Goal: Task Accomplishment & Management: Use online tool/utility

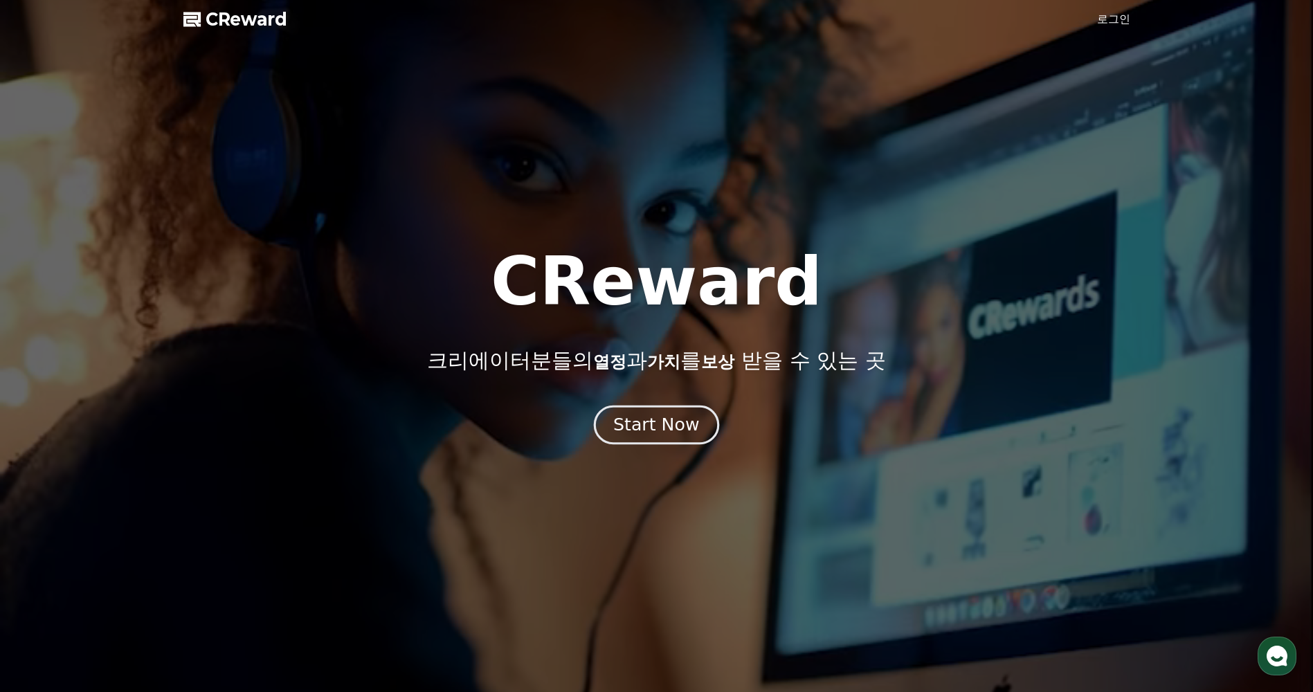
click at [684, 427] on div "Start Now" at bounding box center [656, 425] width 86 height 24
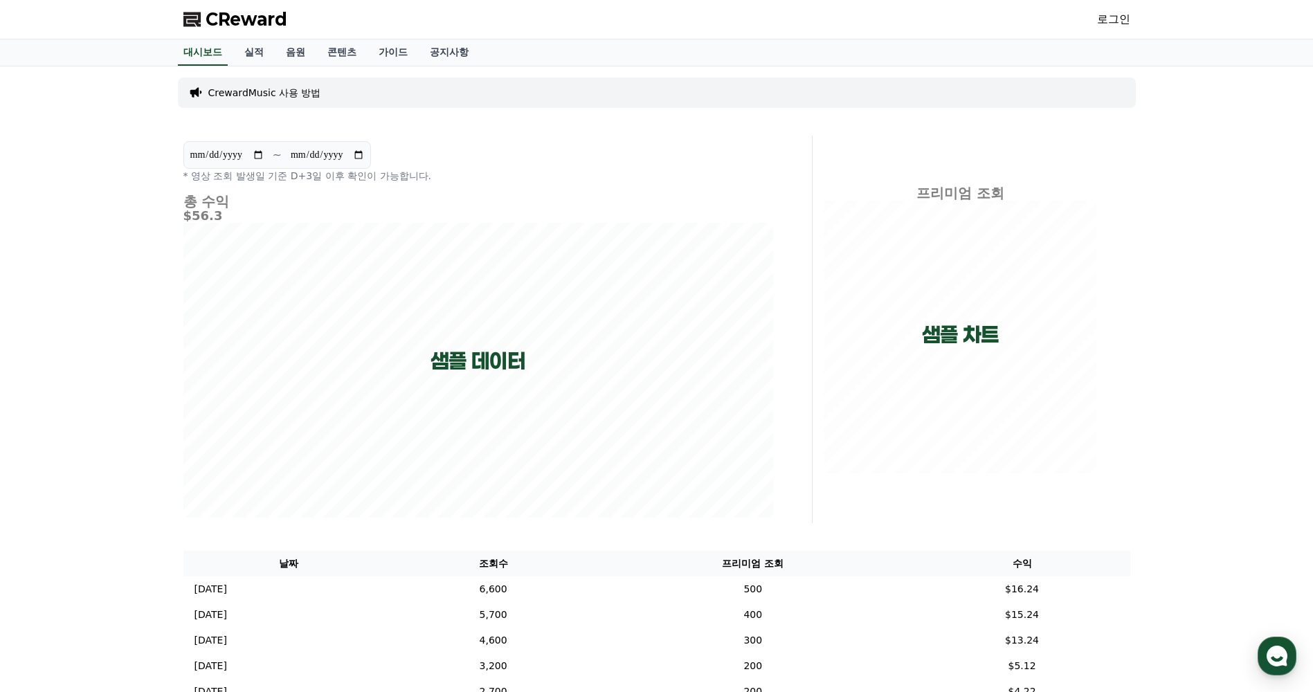
click at [1099, 20] on link "로그인" at bounding box center [1113, 19] width 33 height 17
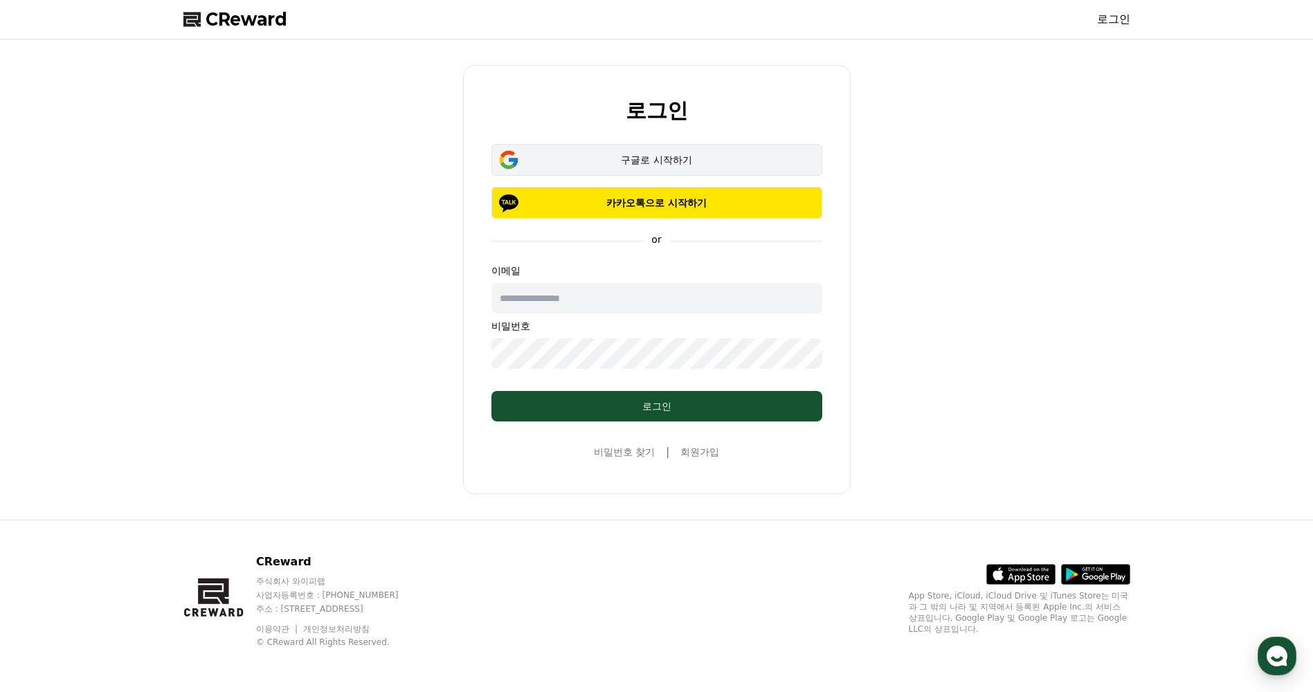
click at [671, 165] on div "구글로 시작하기" at bounding box center [657, 160] width 291 height 14
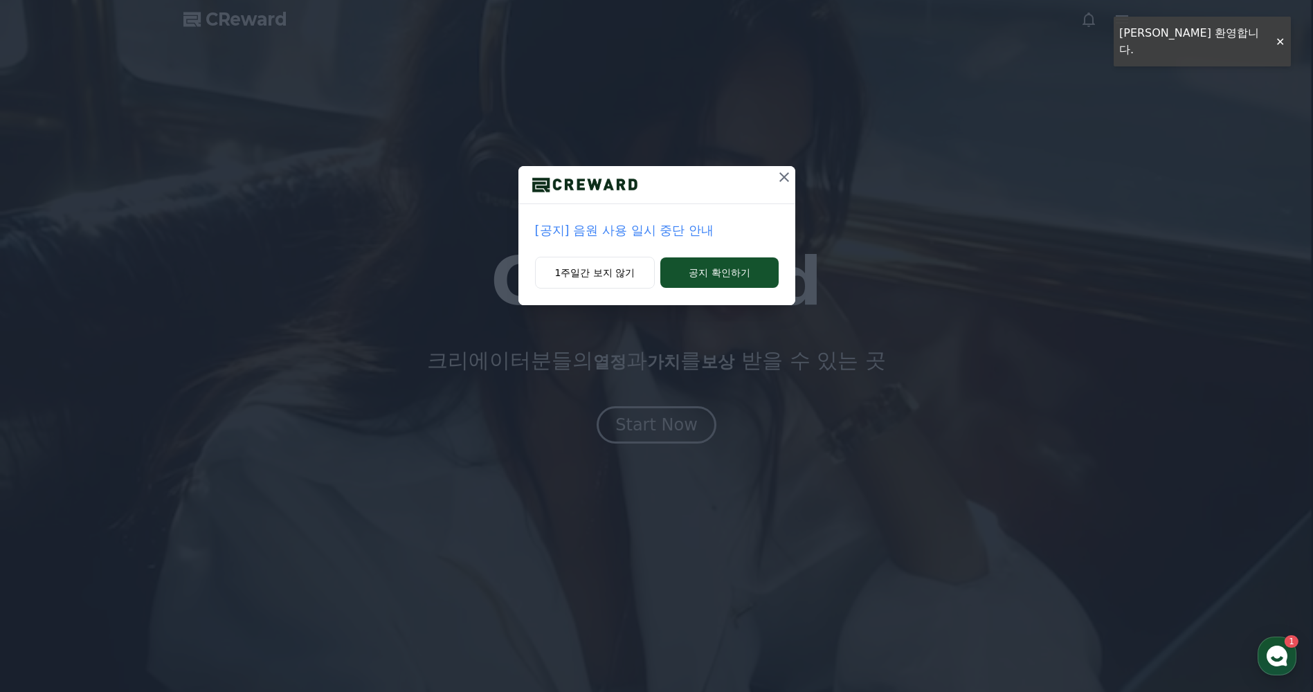
click at [787, 174] on icon at bounding box center [784, 177] width 10 height 10
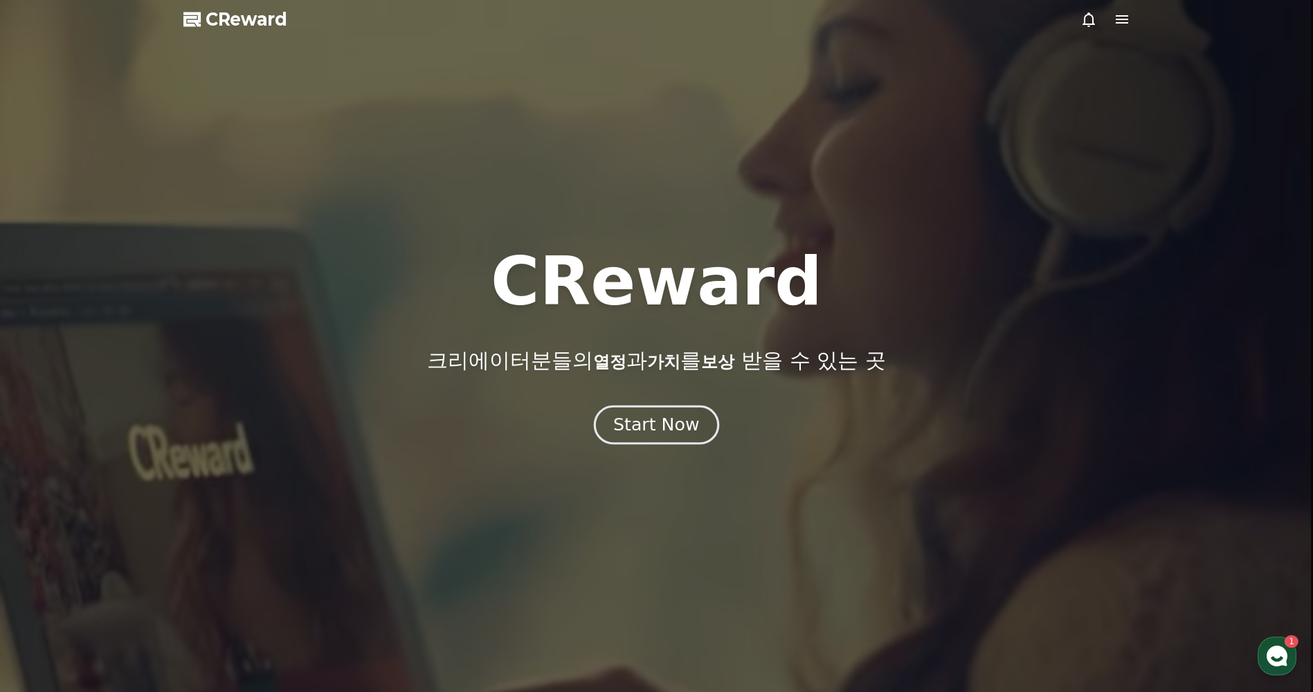
click at [655, 415] on div "Start Now" at bounding box center [656, 425] width 86 height 24
